Goal: Task Accomplishment & Management: Manage account settings

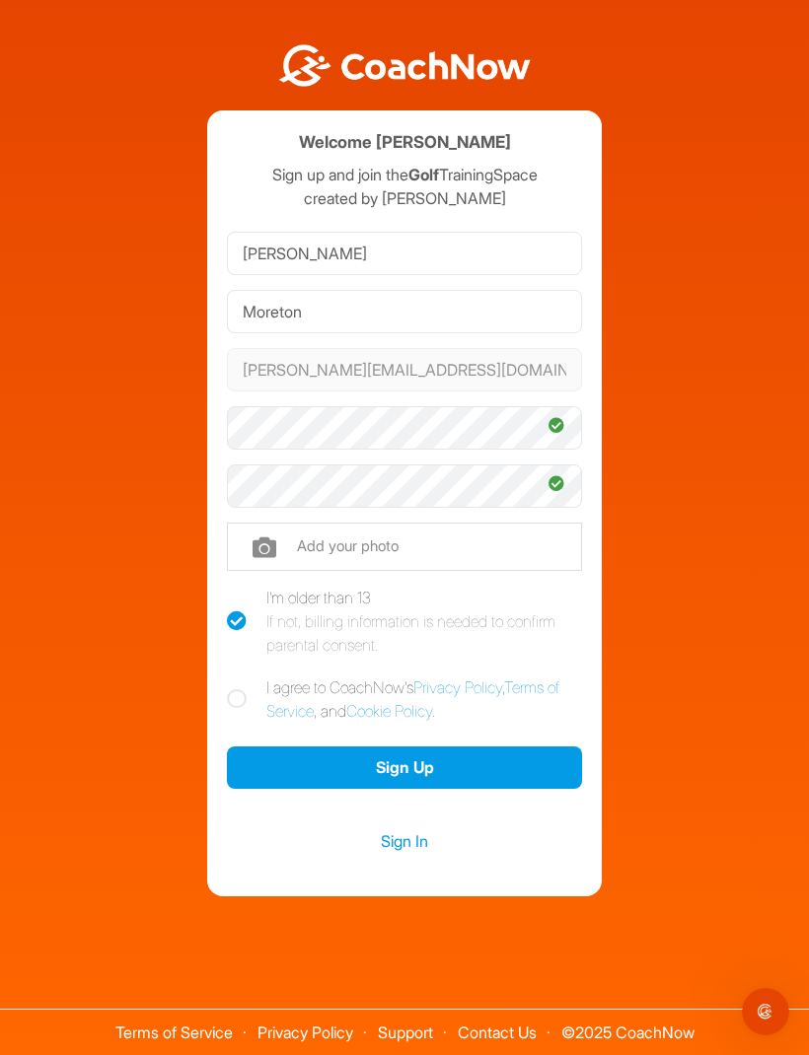
click at [239, 709] on icon at bounding box center [237, 699] width 20 height 20
click at [239, 688] on input "I agree to CoachNow's Privacy Policy , Terms of Service , and Cookie Policy ." at bounding box center [233, 682] width 13 height 13
checkbox input "true"
click at [477, 789] on button "Sign Up" at bounding box center [404, 768] width 355 height 42
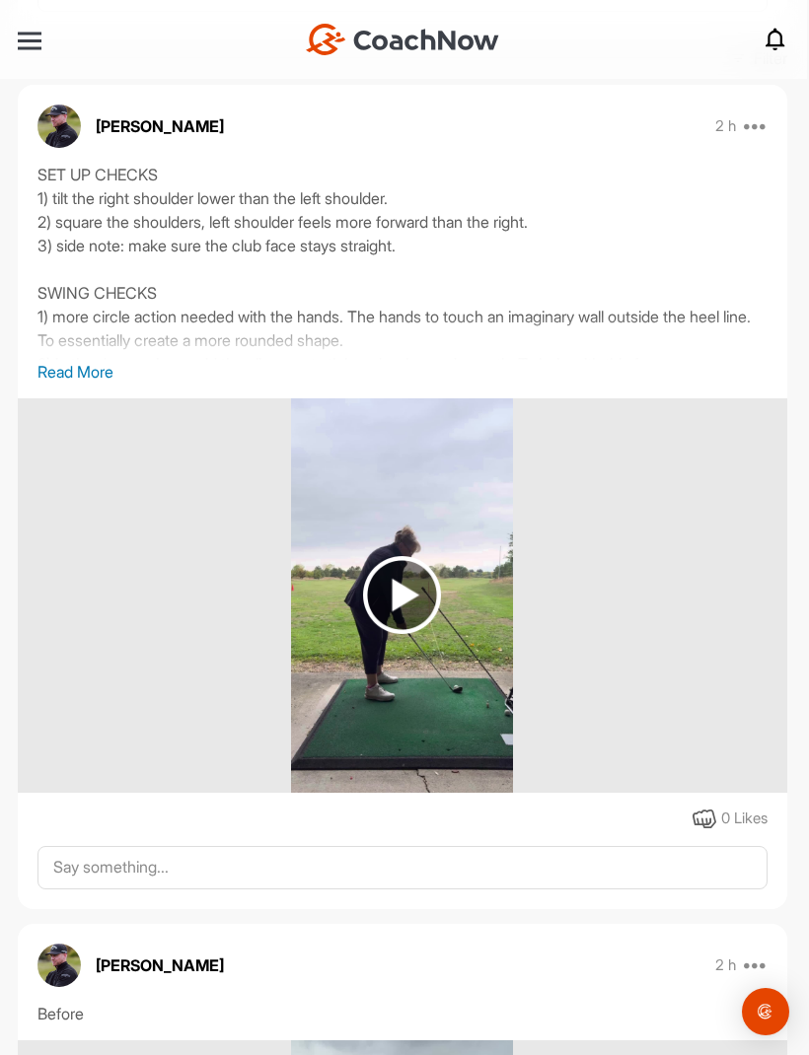
scroll to position [344, 0]
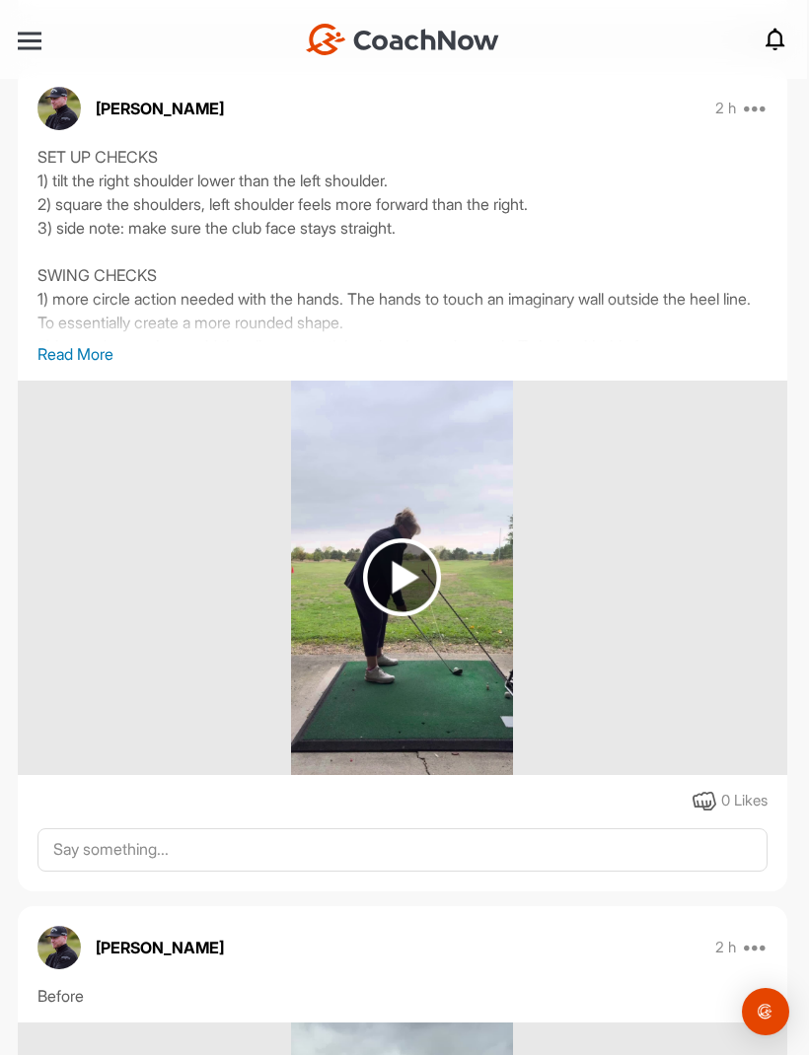
click at [407, 581] on img at bounding box center [402, 578] width 78 height 78
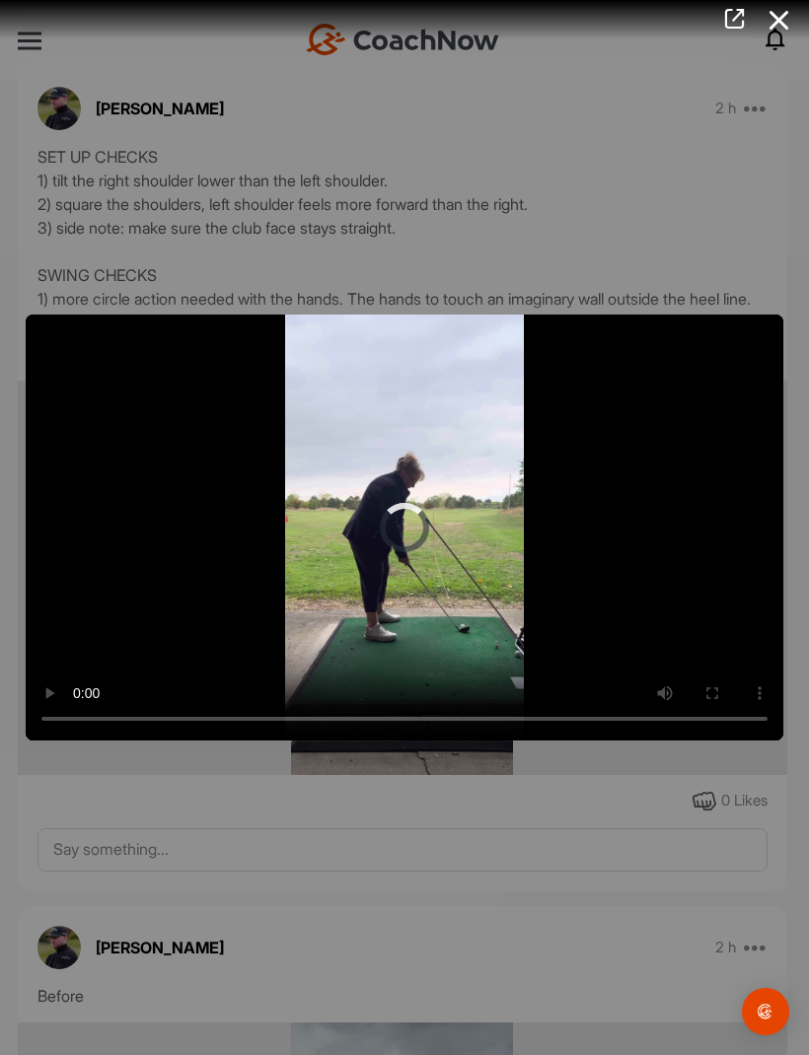
click at [413, 519] on video "Video Player" at bounding box center [404, 528] width 757 height 426
click at [407, 532] on video "Video Player" at bounding box center [404, 528] width 757 height 426
click at [436, 546] on video "Video Player" at bounding box center [404, 528] width 757 height 426
click at [398, 543] on video "Video Player" at bounding box center [404, 528] width 757 height 426
click at [411, 536] on video "Video Player" at bounding box center [404, 528] width 757 height 426
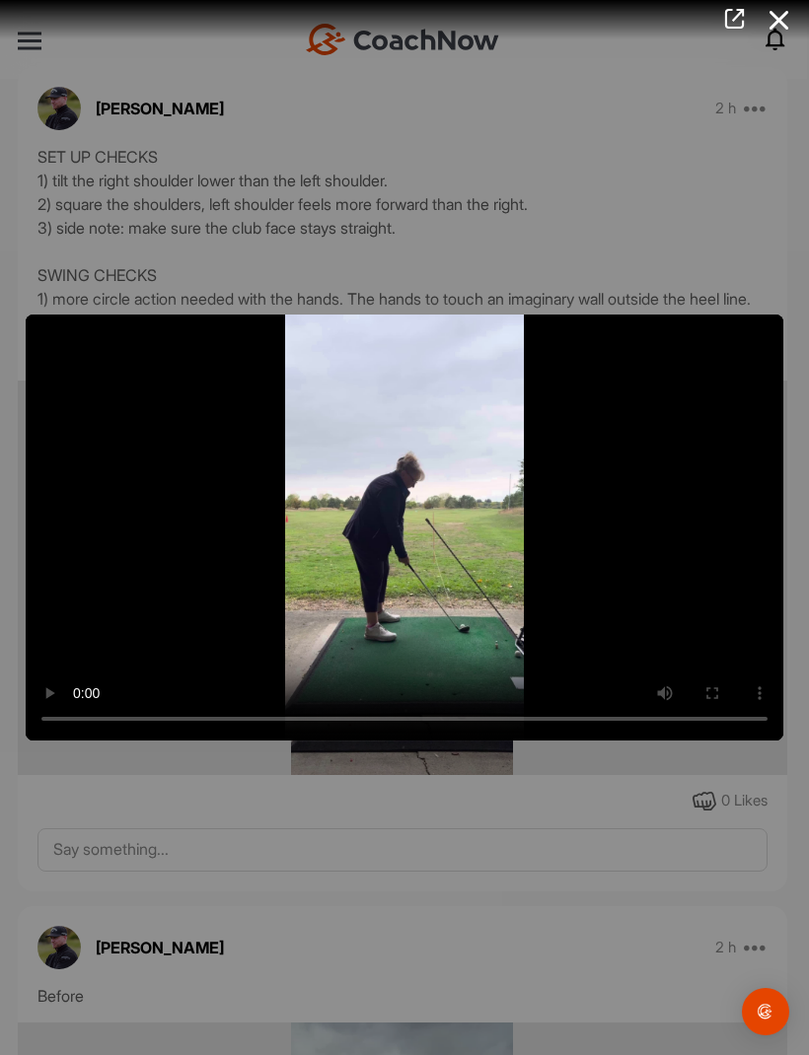
click at [406, 532] on video "Video Player" at bounding box center [404, 528] width 757 height 426
click at [518, 690] on video "Video Player" at bounding box center [404, 528] width 757 height 426
click at [610, 619] on video "Video Player" at bounding box center [404, 528] width 757 height 426
click at [668, 507] on video "Video Player" at bounding box center [404, 528] width 757 height 426
click at [595, 658] on video "Video Player" at bounding box center [404, 528] width 757 height 426
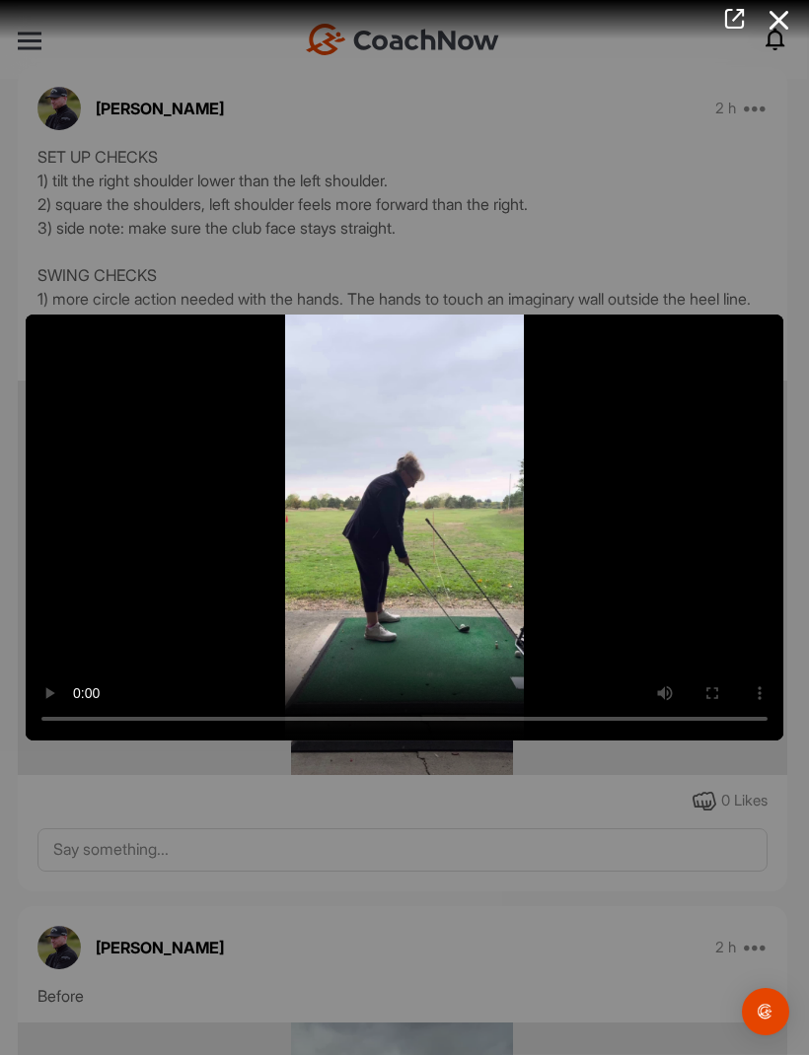
scroll to position [0, 0]
click at [764, 28] on icon at bounding box center [778, 20] width 45 height 36
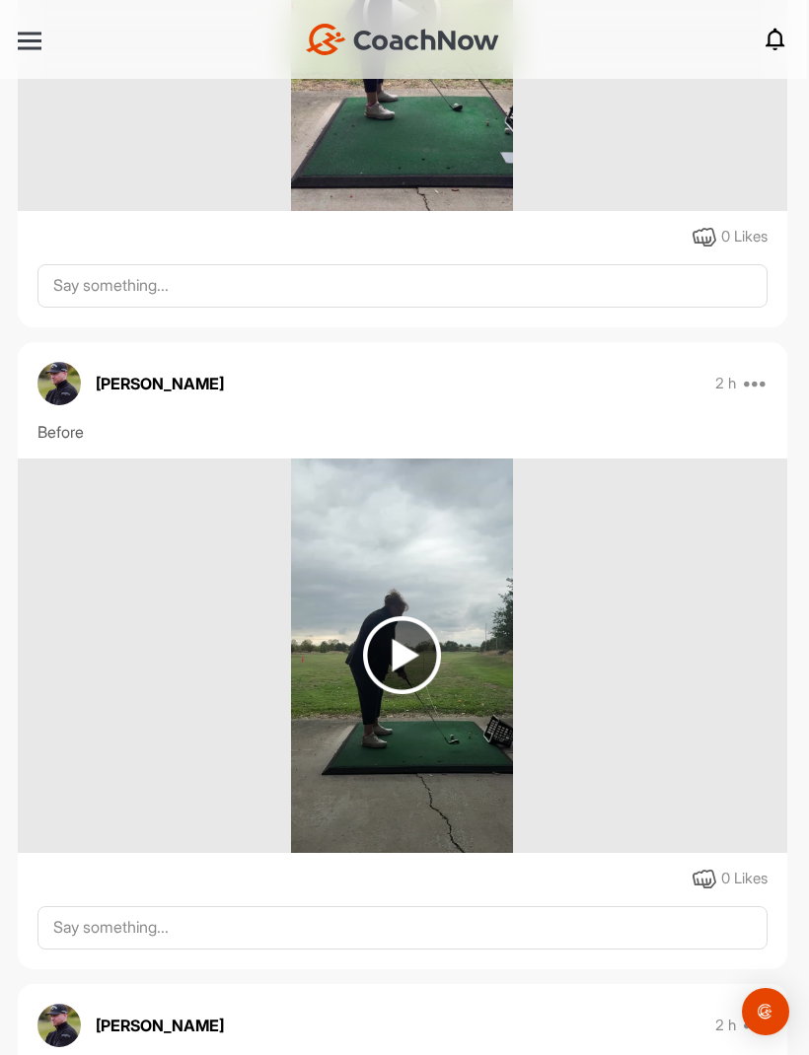
scroll to position [952, 0]
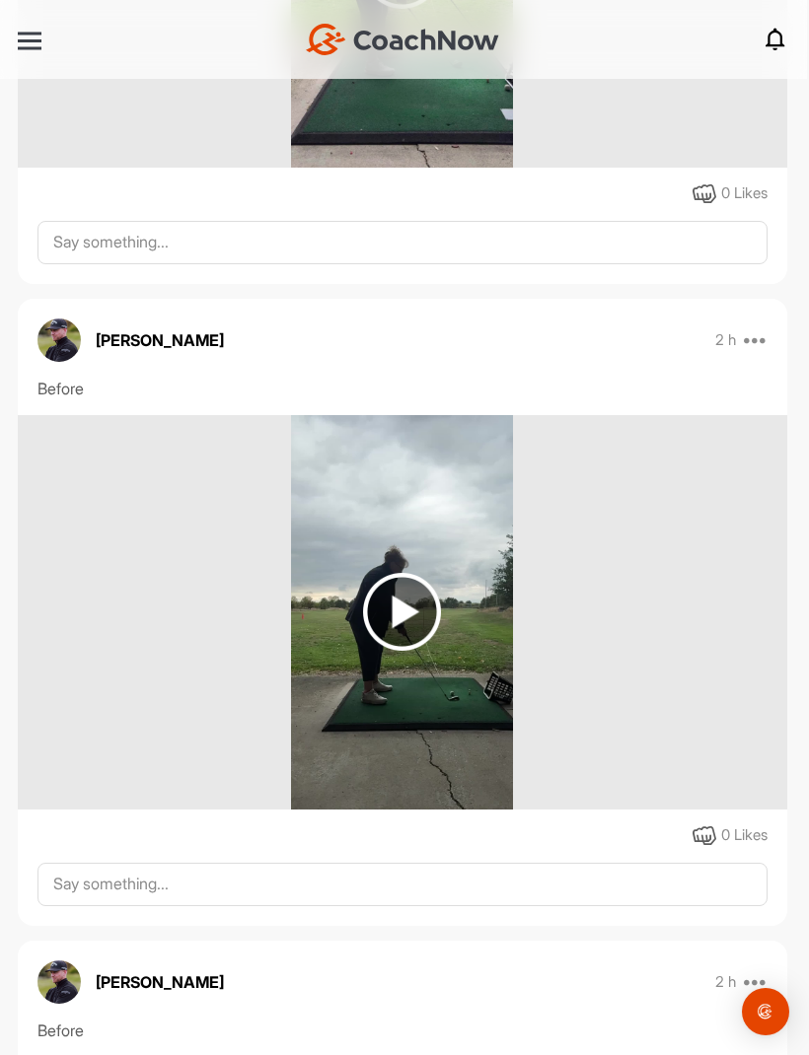
click at [399, 618] on img at bounding box center [402, 612] width 78 height 78
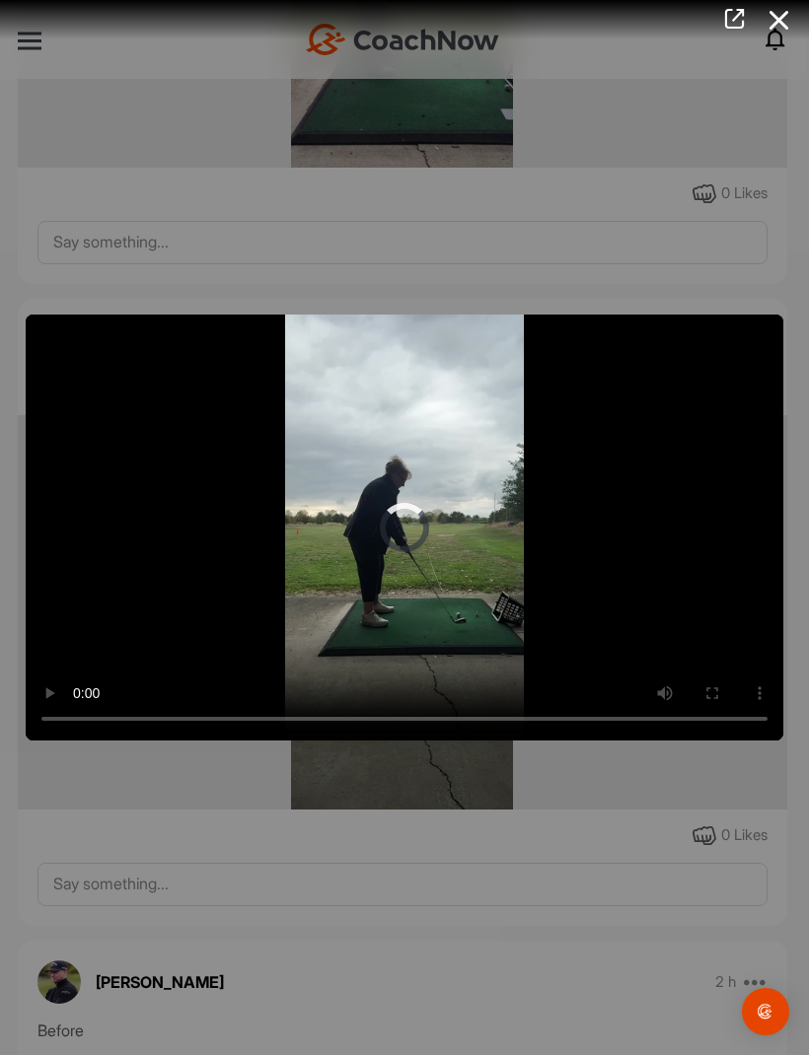
click at [408, 534] on video "Video Player" at bounding box center [404, 528] width 757 height 426
click at [602, 584] on video "Video Player" at bounding box center [404, 528] width 757 height 426
click at [539, 613] on video "Video Player" at bounding box center [404, 528] width 757 height 426
click at [710, 323] on video "Video Player" at bounding box center [404, 528] width 757 height 426
click at [780, 32] on icon at bounding box center [778, 20] width 45 height 36
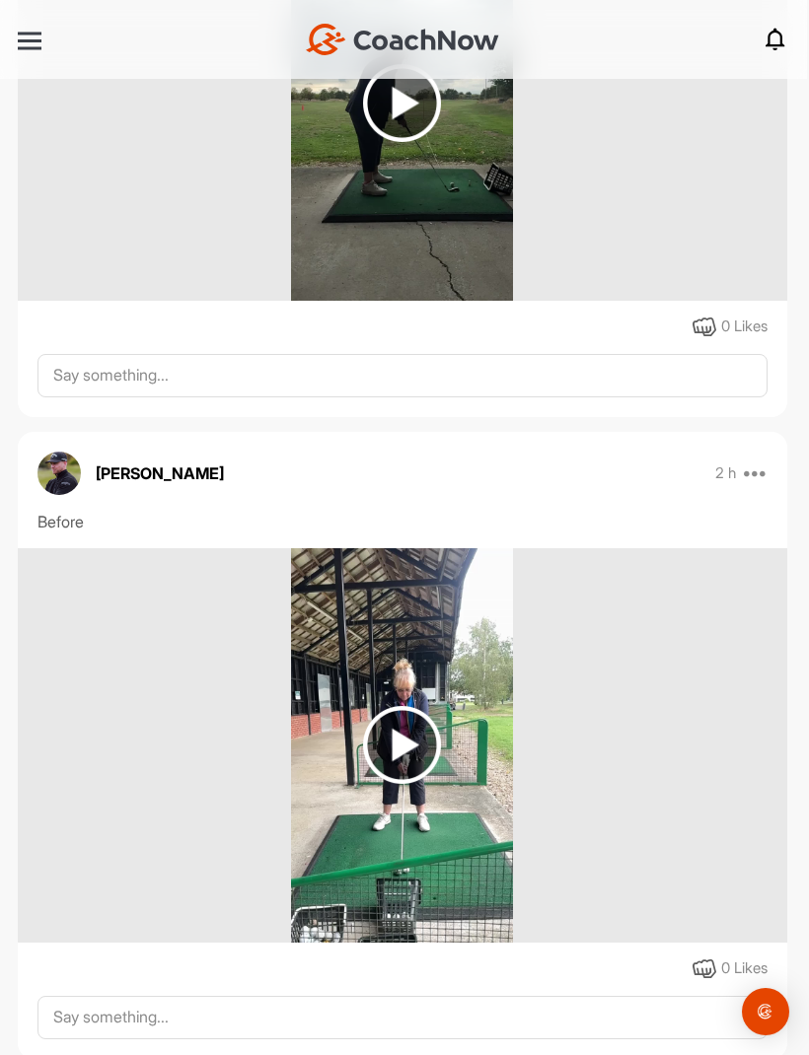
scroll to position [1460, 0]
click at [412, 757] on img at bounding box center [402, 746] width 78 height 78
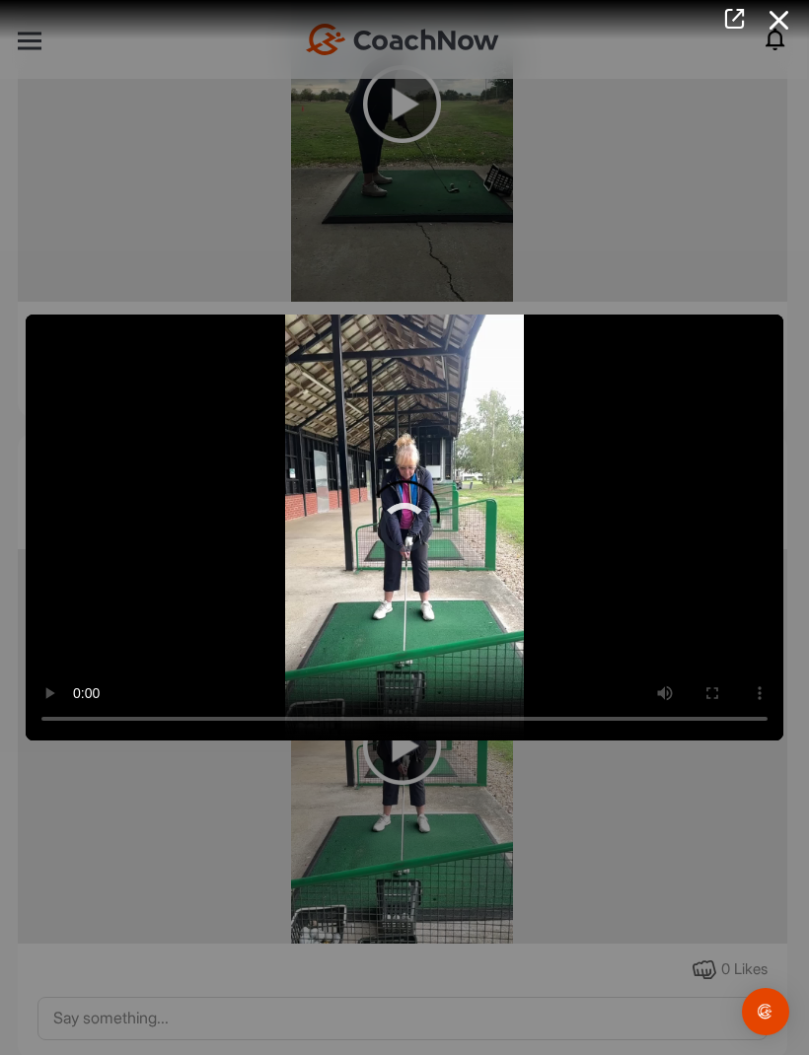
click at [422, 538] on video "Video Player" at bounding box center [404, 528] width 757 height 426
click at [622, 626] on video "Video Player" at bounding box center [404, 528] width 757 height 426
click at [780, 21] on icon at bounding box center [778, 20] width 45 height 36
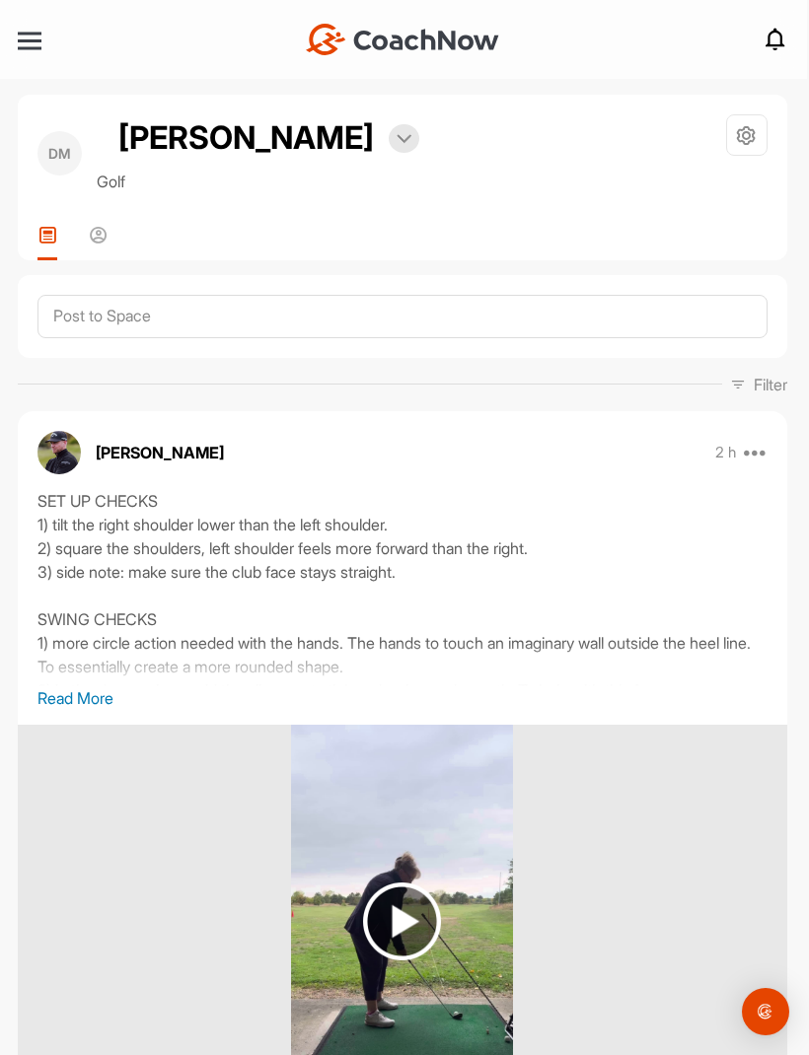
scroll to position [0, 0]
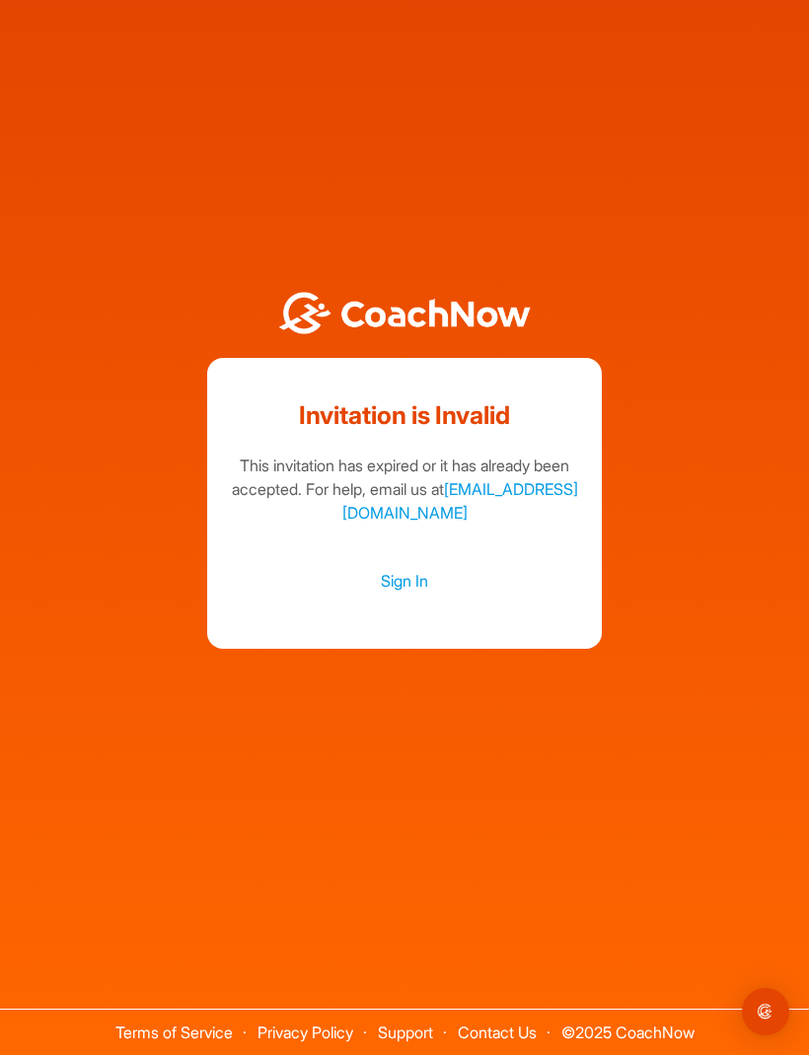
click at [405, 594] on link "Sign In" at bounding box center [404, 581] width 355 height 26
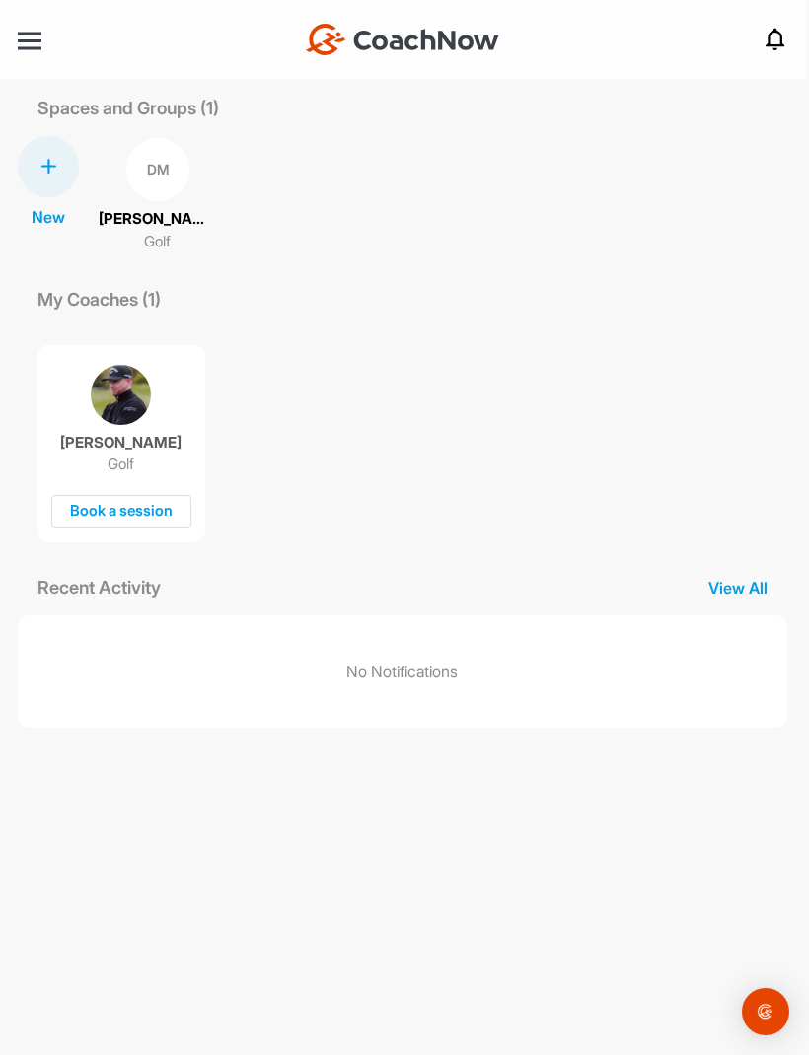
click at [371, 11] on nav "+ Create New Space New Group New Tag New List New Template Notifications Invita…" at bounding box center [402, 39] width 809 height 79
click at [355, 46] on img at bounding box center [402, 40] width 193 height 32
click at [118, 226] on p "[PERSON_NAME]" at bounding box center [158, 219] width 118 height 23
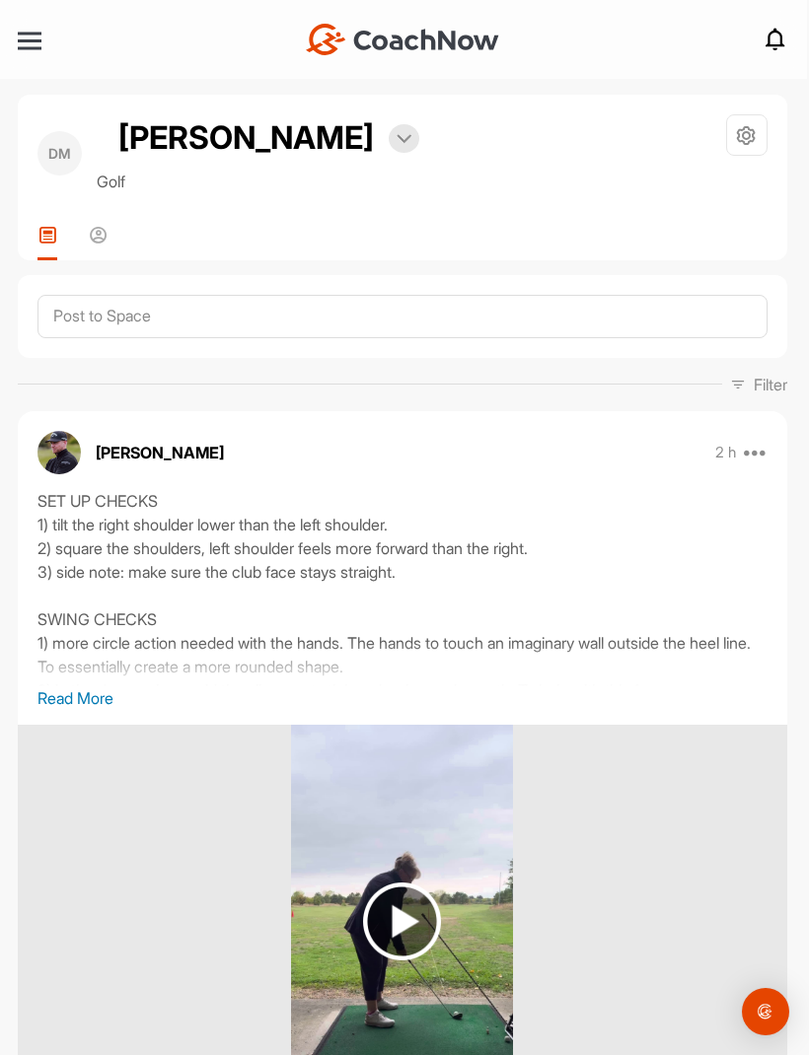
click at [34, 28] on div at bounding box center [30, 40] width 24 height 24
click at [29, 39] on div at bounding box center [30, 40] width 24 height 3
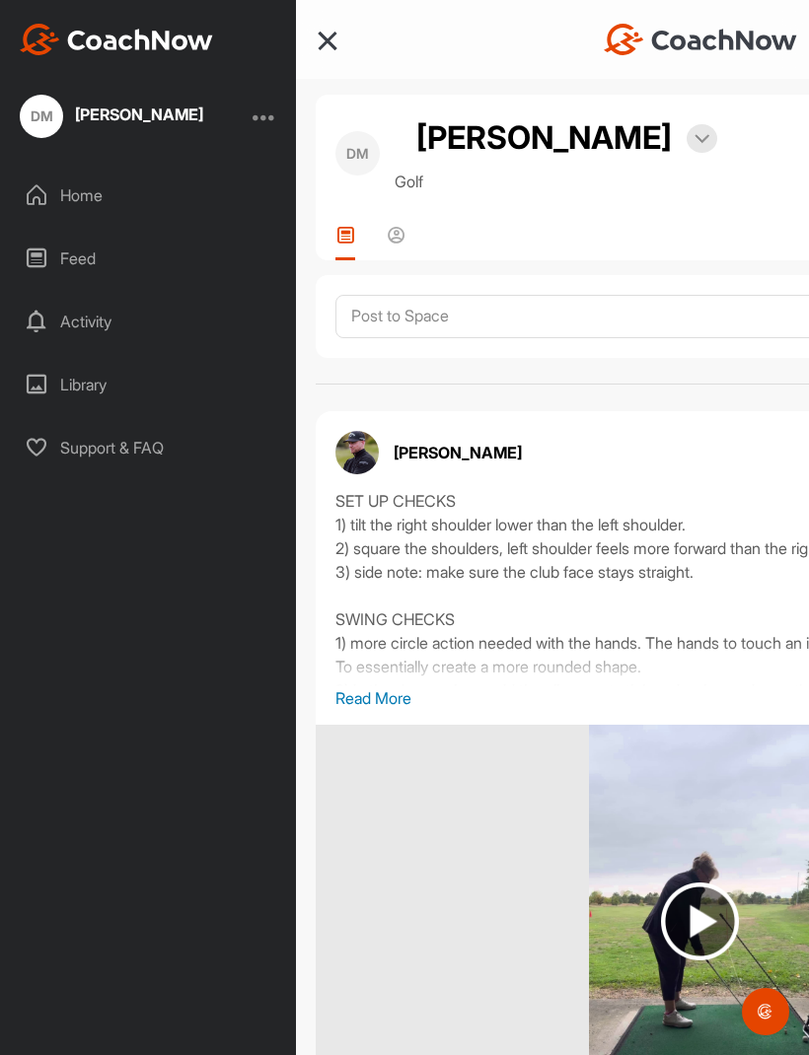
click at [712, 502] on div "SET UP CHECKS 1) tilt the right shoulder lower than the left shoulder. 2) squar…" at bounding box center [700, 587] width 730 height 197
click at [397, 229] on icon at bounding box center [397, 235] width 20 height 20
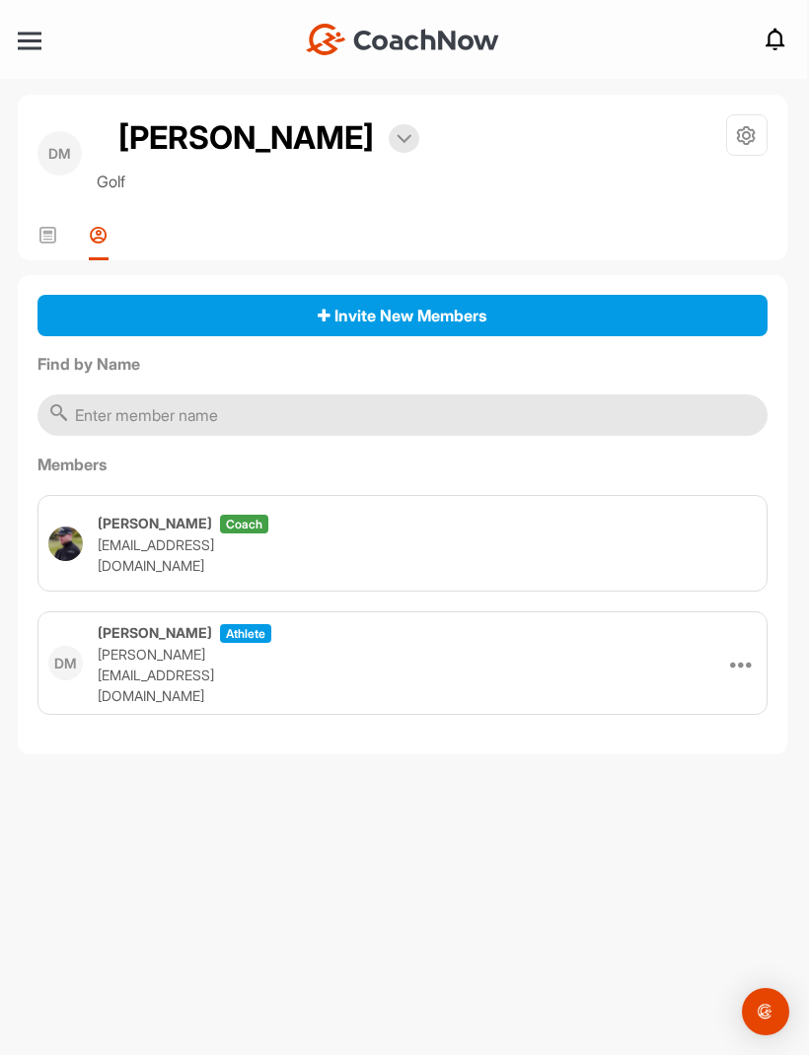
click at [45, 231] on icon at bounding box center [47, 235] width 20 height 20
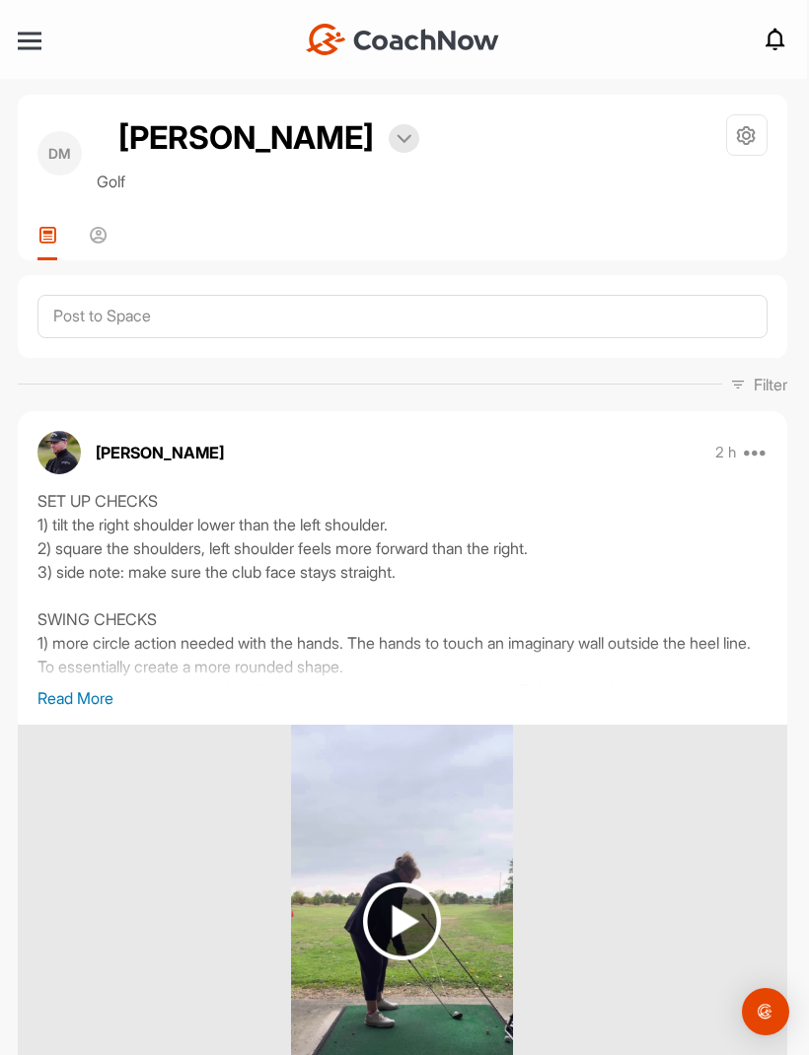
click at [88, 704] on p "Read More" at bounding box center [402, 698] width 730 height 24
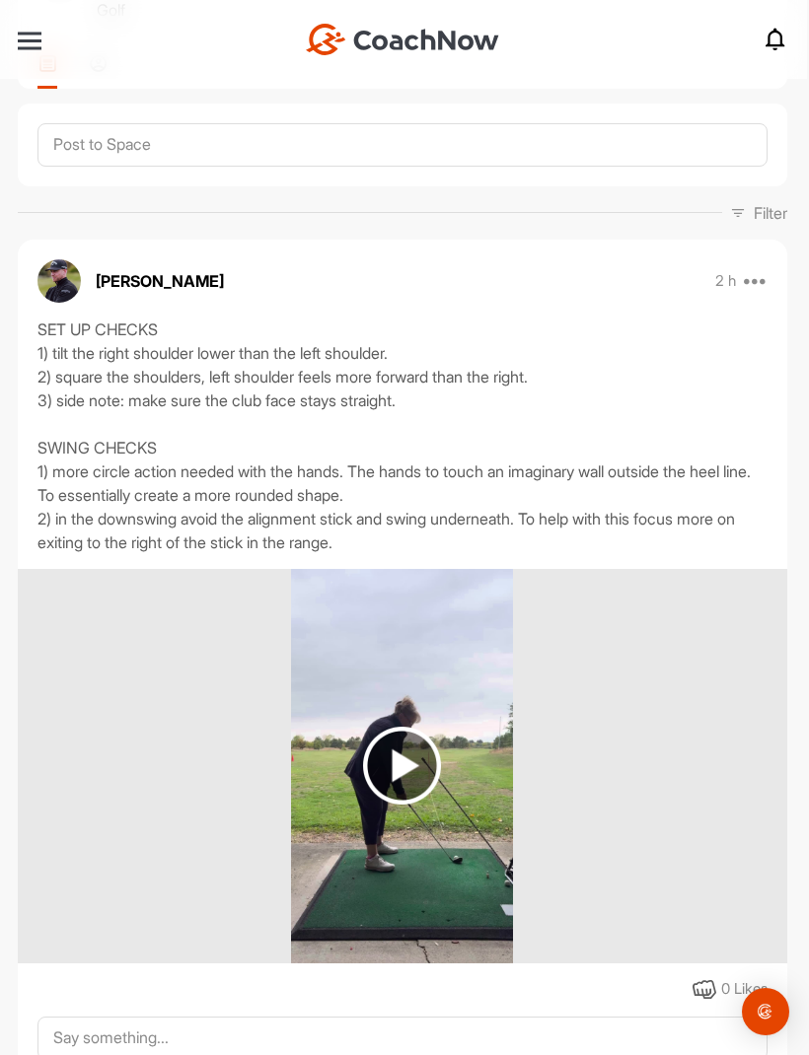
scroll to position [170, 0]
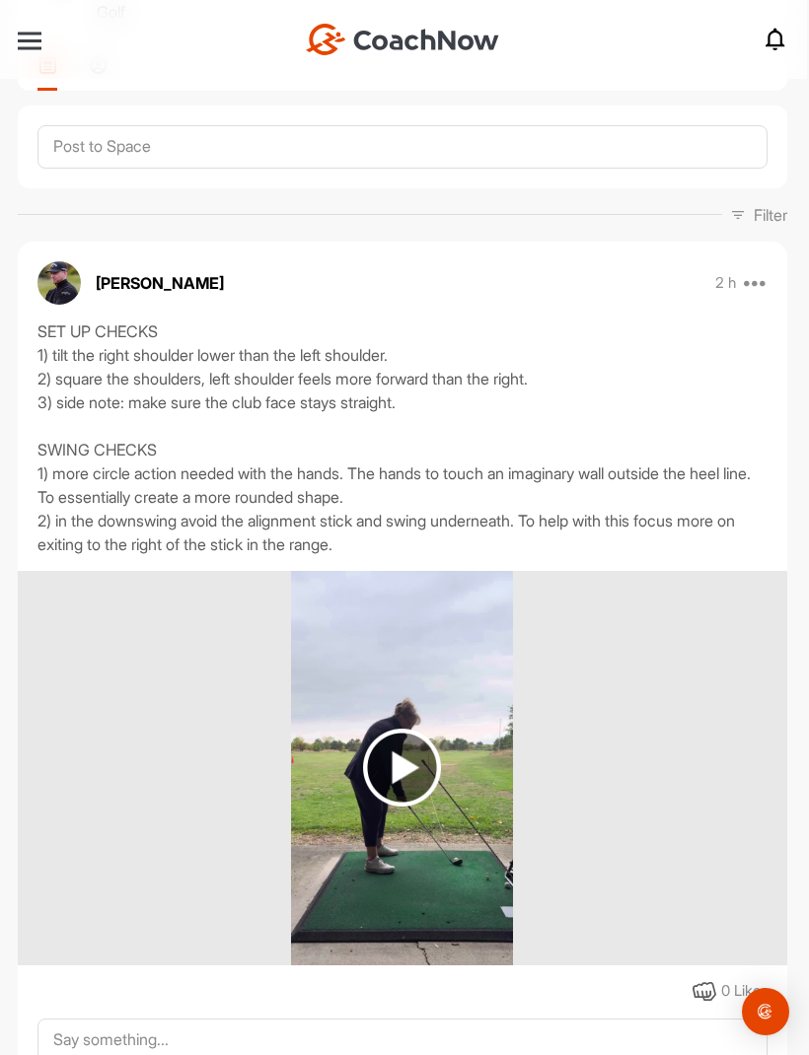
click at [773, 1021] on img "Open Intercom Messenger" at bounding box center [766, 1012] width 24 height 24
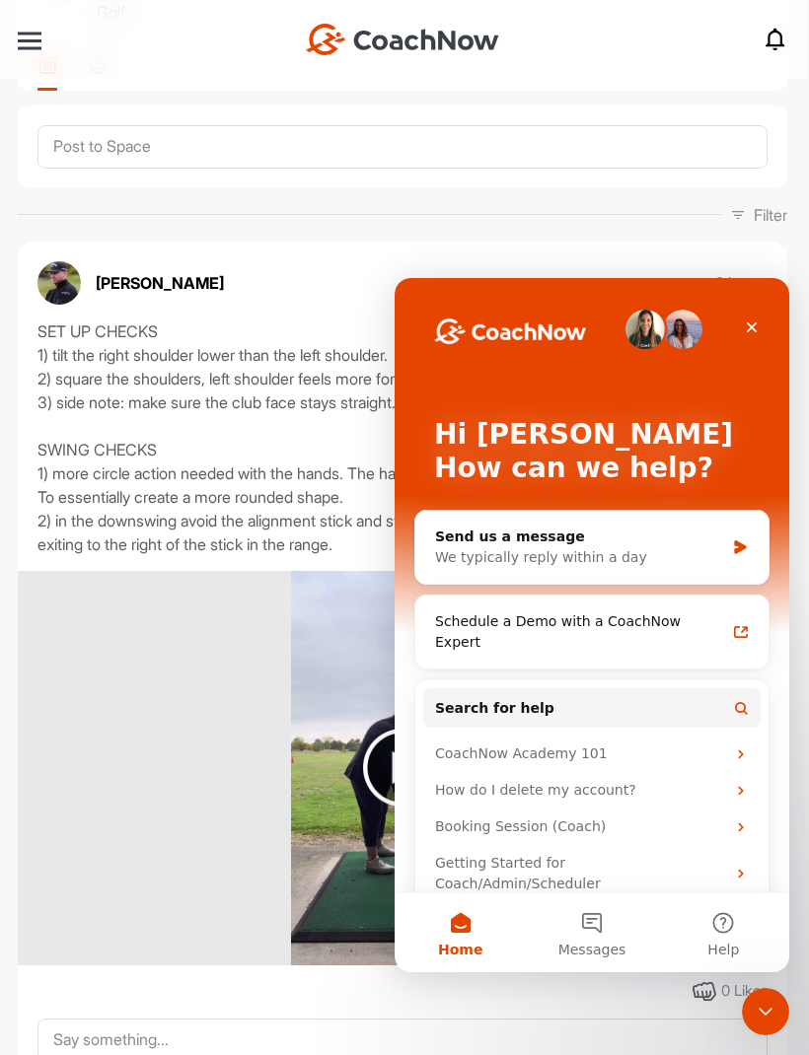
scroll to position [0, 0]
click at [281, 800] on div at bounding box center [402, 768] width 769 height 395
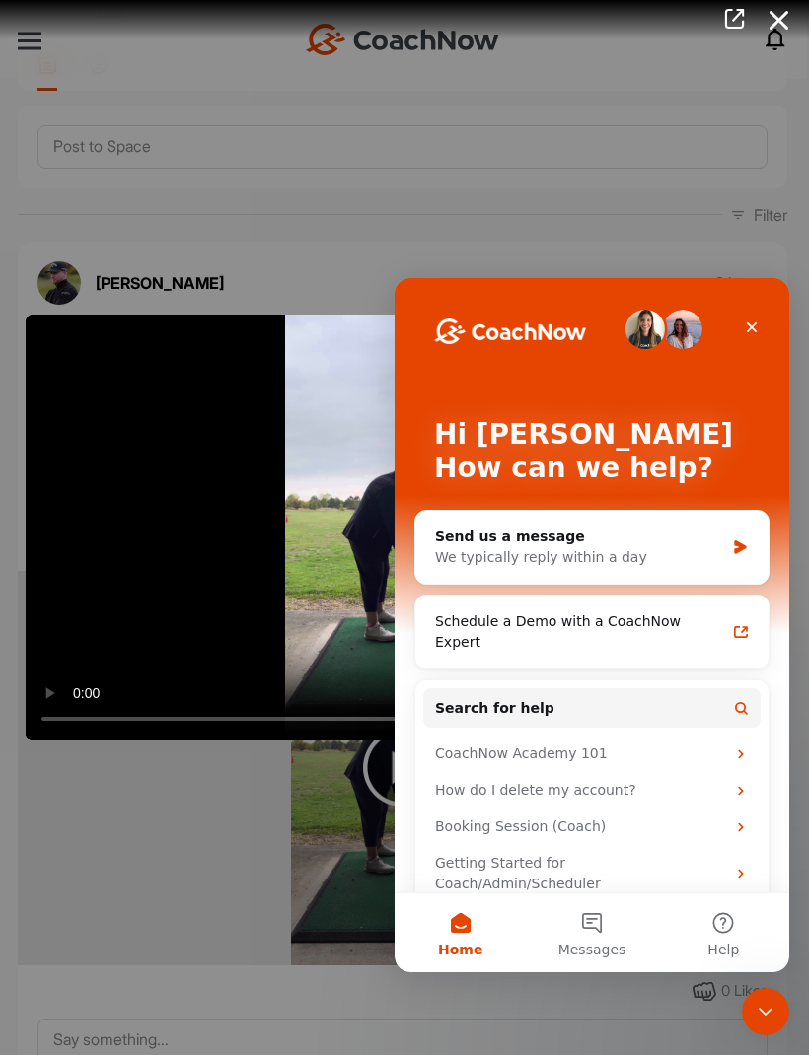
click at [750, 329] on icon "Close" at bounding box center [752, 328] width 11 height 11
